Goal: Register for event/course

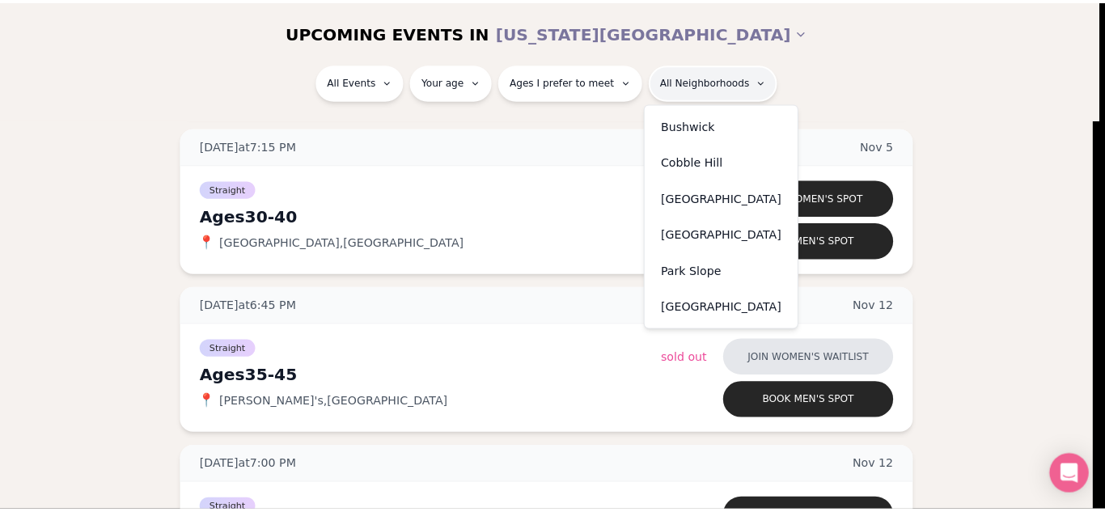
scroll to position [6145, 0]
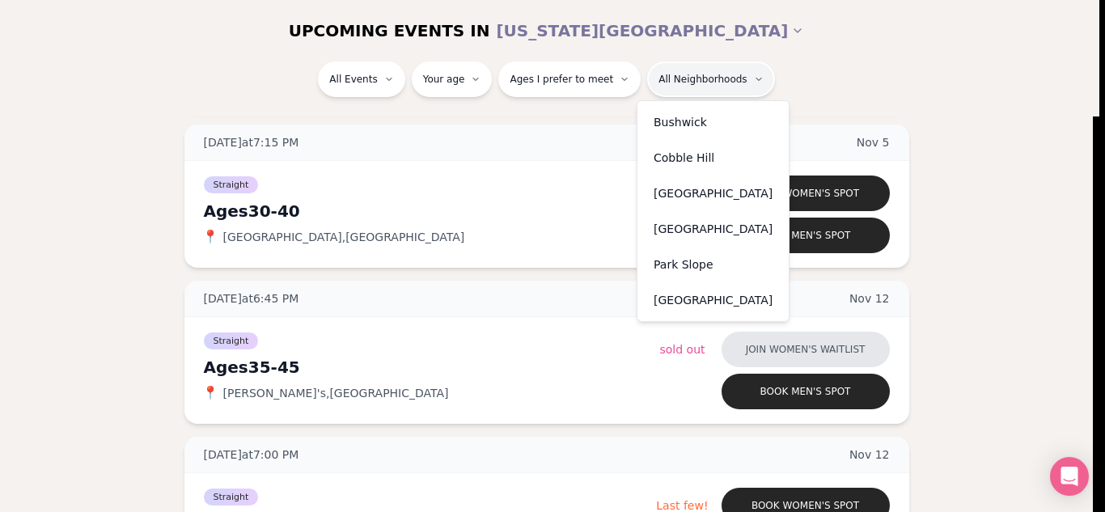
click at [683, 256] on div "Park Slope" at bounding box center [712, 265] width 145 height 36
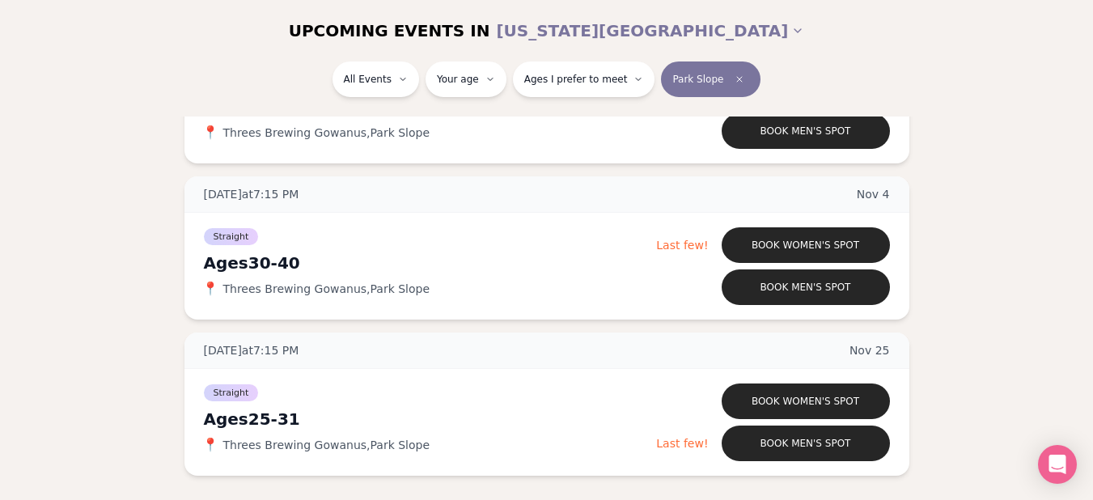
scroll to position [471, 0]
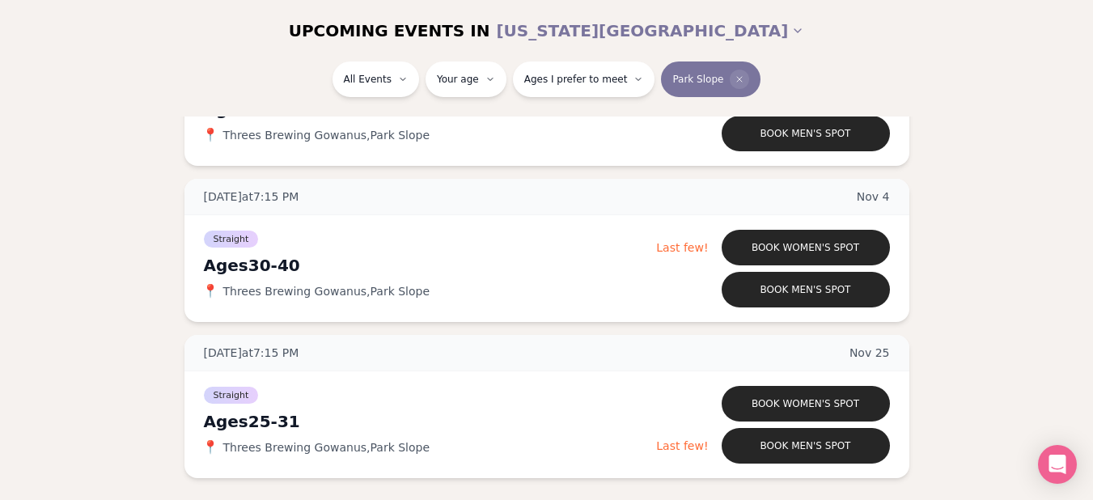
click at [729, 84] on span "Clear borough filter" at bounding box center [738, 79] width 19 height 19
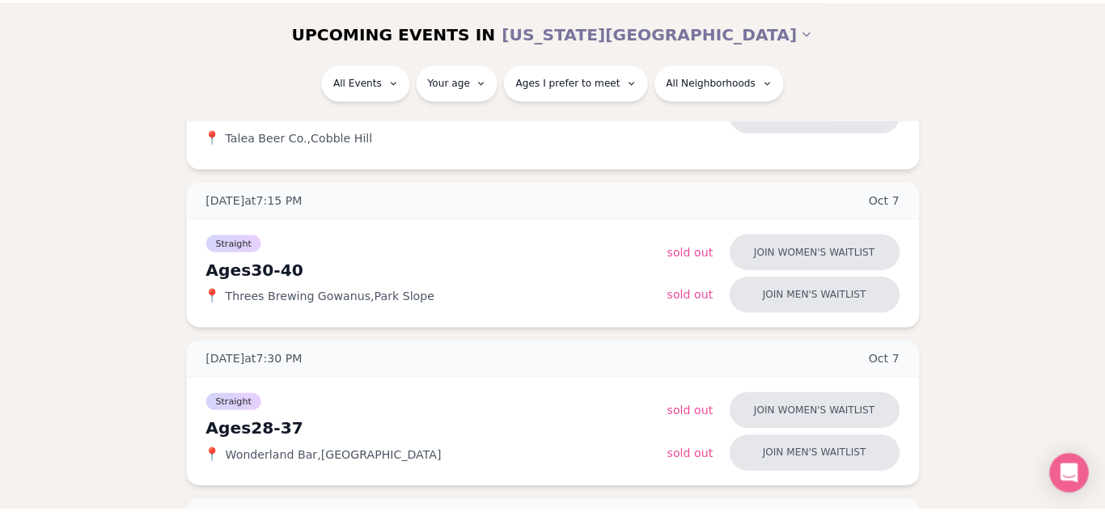
scroll to position [471, 0]
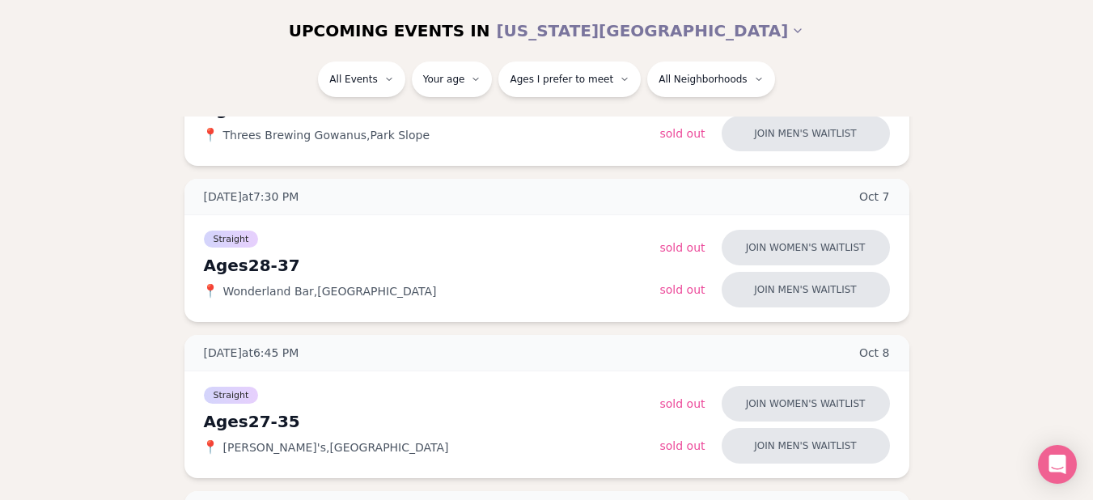
click at [725, 47] on div "UPCOMING EVENTS IN NEW YORK CITY" at bounding box center [547, 31] width 906 height 36
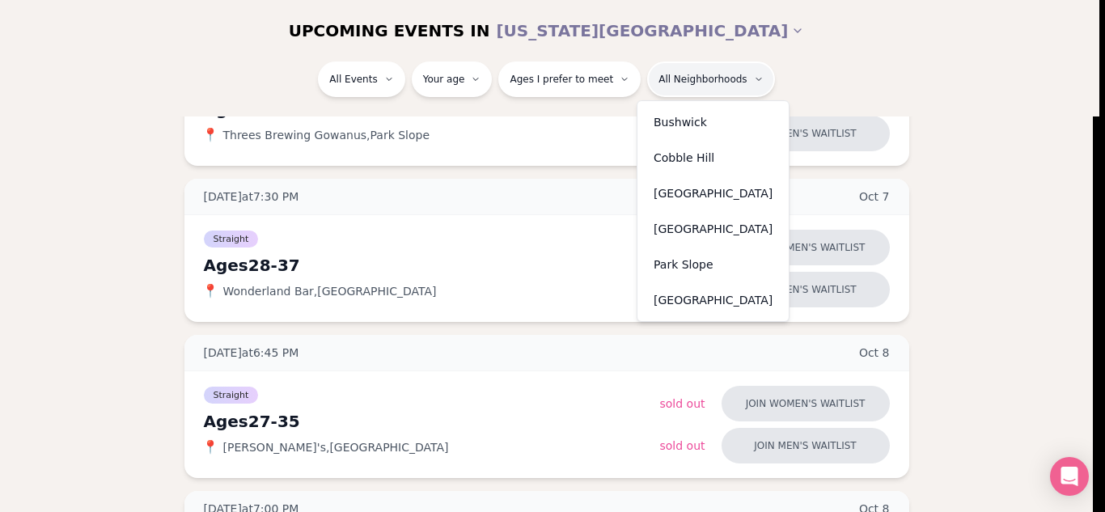
click at [708, 163] on div "Cobble Hill" at bounding box center [712, 158] width 145 height 36
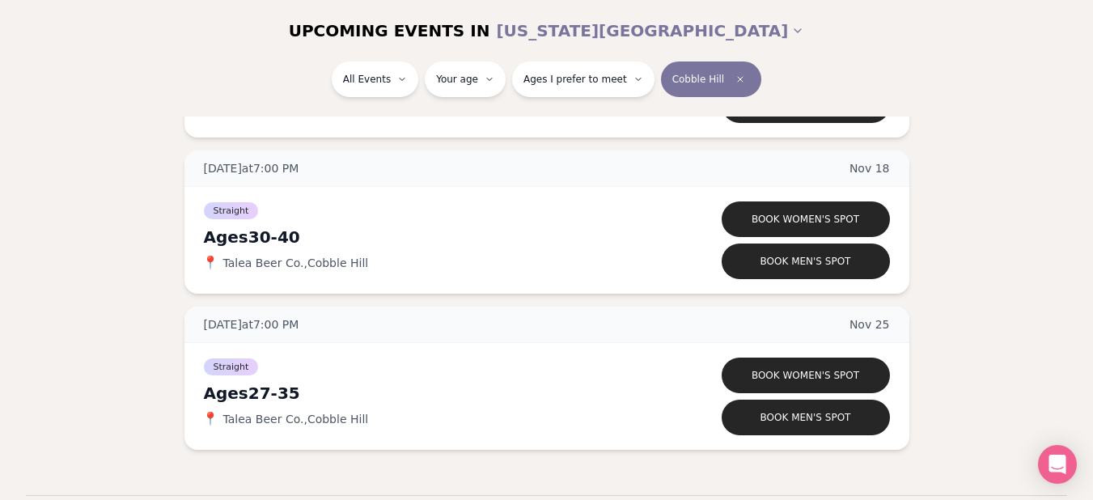
scroll to position [965, 0]
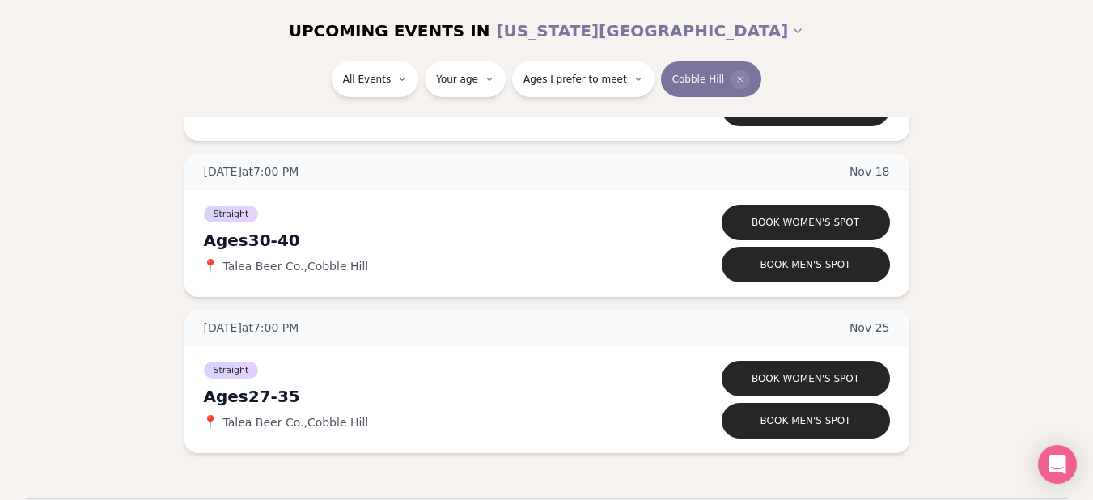
click at [735, 82] on icon "Clear borough filter" at bounding box center [740, 79] width 10 height 10
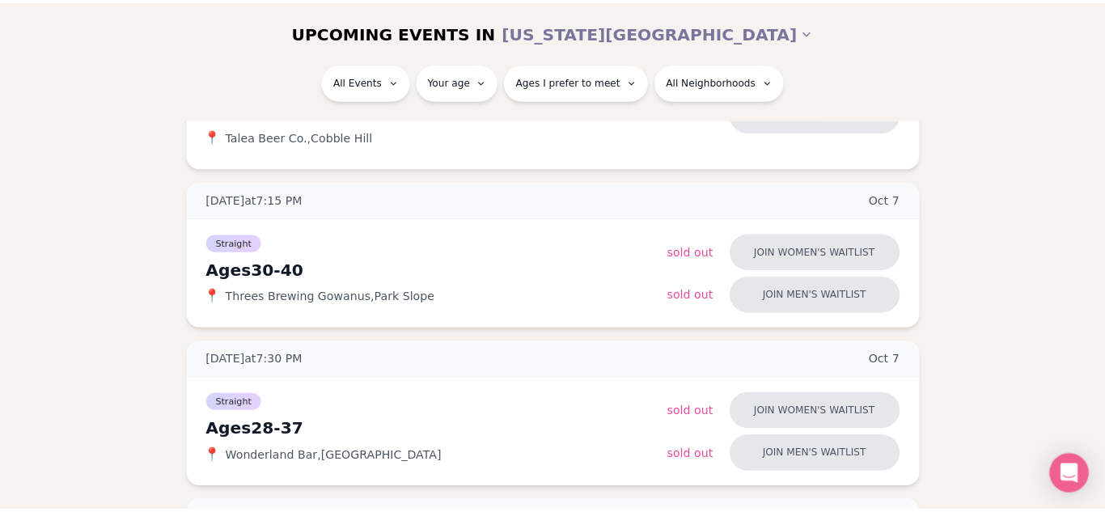
scroll to position [965, 0]
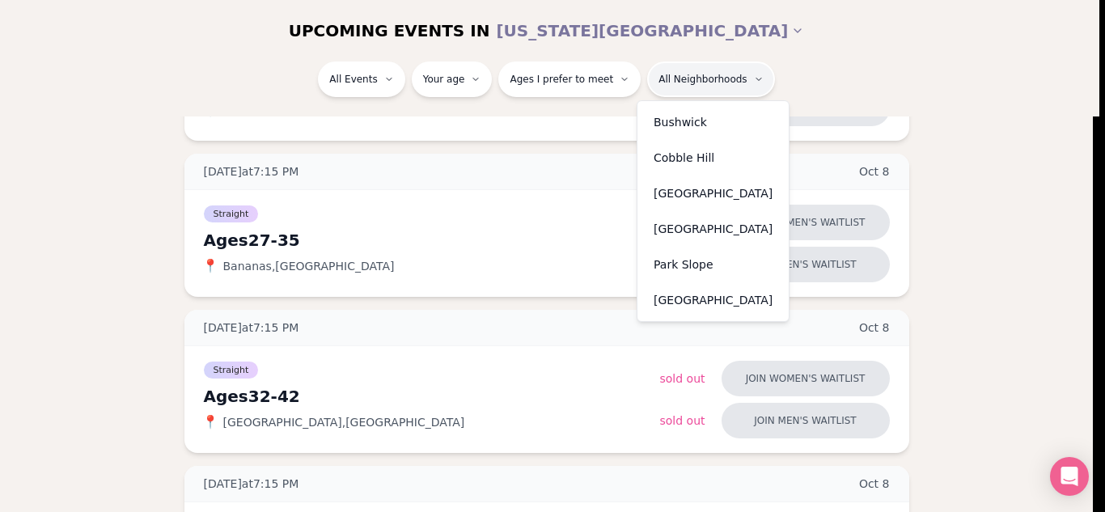
click at [695, 294] on div "[GEOGRAPHIC_DATA]" at bounding box center [712, 300] width 145 height 36
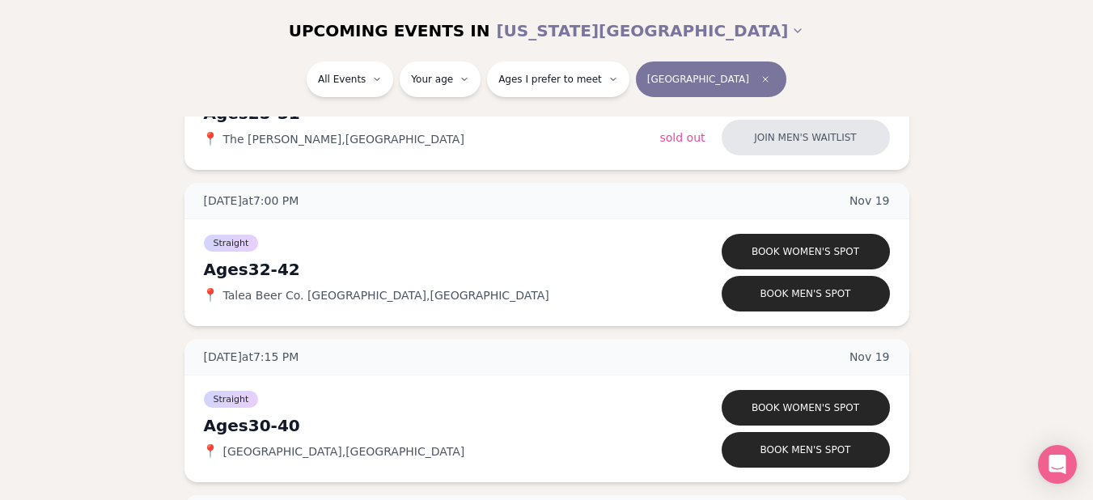
scroll to position [2522, 0]
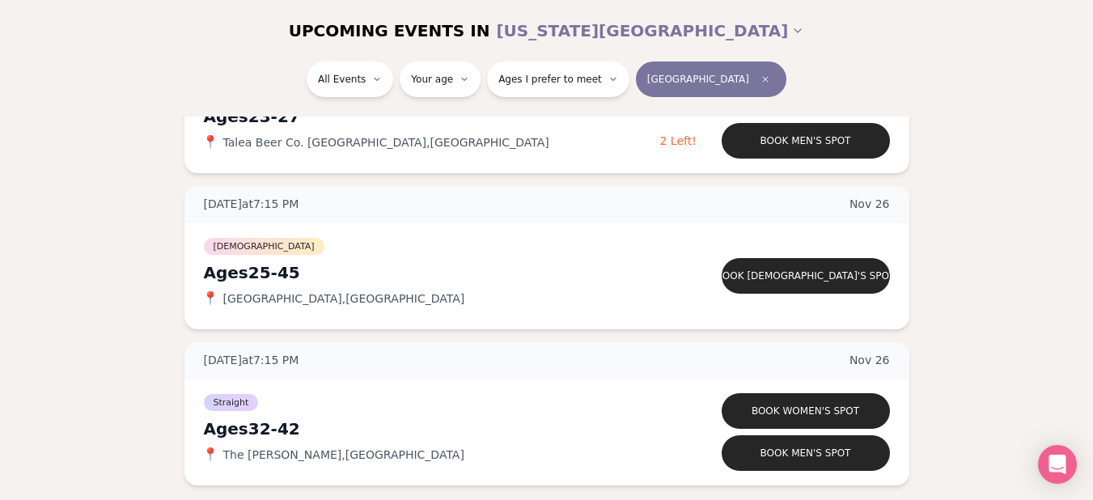
scroll to position [2954, 0]
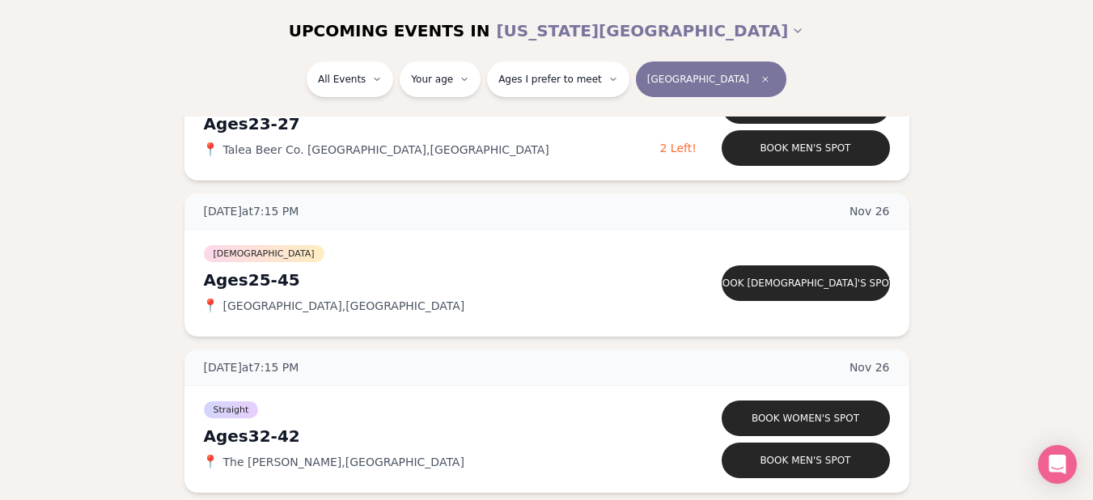
drag, startPoint x: 867, startPoint y: 416, endPoint x: 975, endPoint y: 207, distance: 235.1
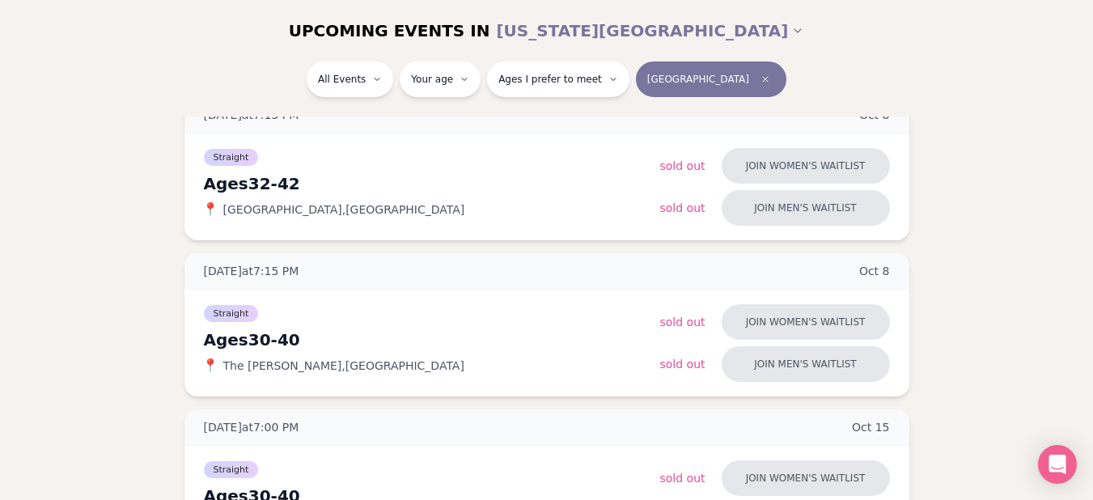
scroll to position [391, 0]
